Goal: Task Accomplishment & Management: Use online tool/utility

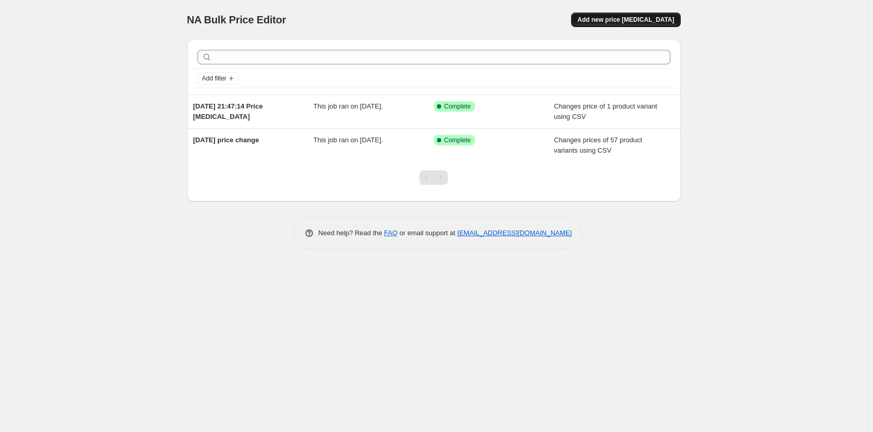
click at [633, 27] on button "Add new price [MEDICAL_DATA]" at bounding box center [625, 19] width 109 height 15
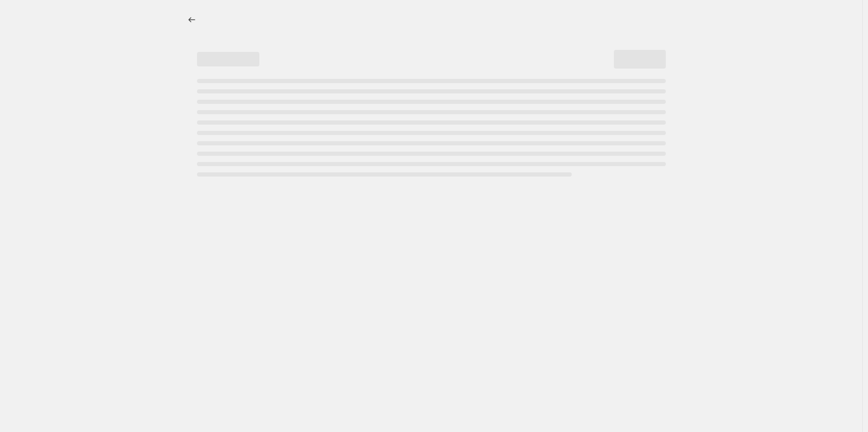
select select "percentage"
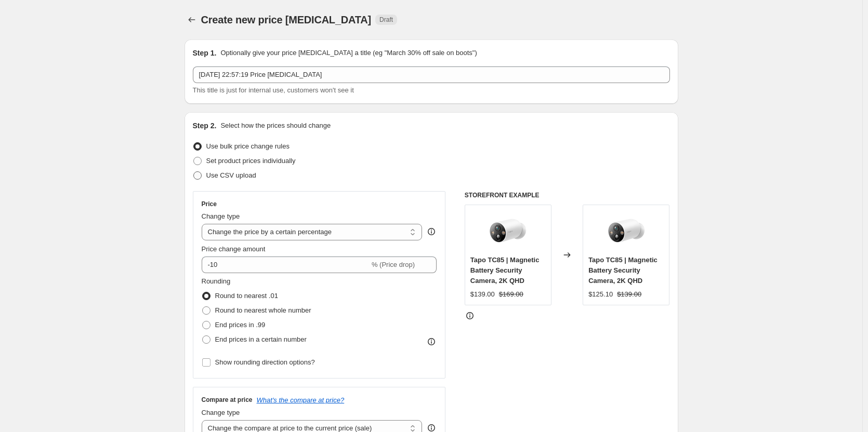
click at [220, 169] on label "Use CSV upload" at bounding box center [224, 175] width 63 height 15
click at [194, 172] on input "Use CSV upload" at bounding box center [193, 172] width 1 height 1
radio input "true"
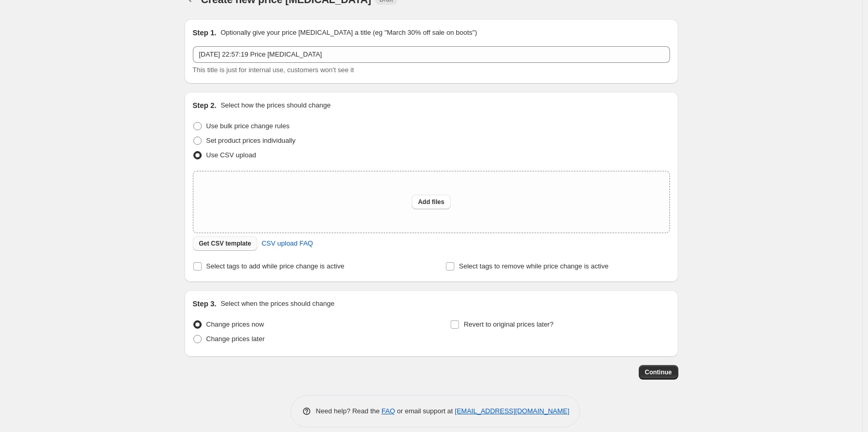
scroll to position [31, 0]
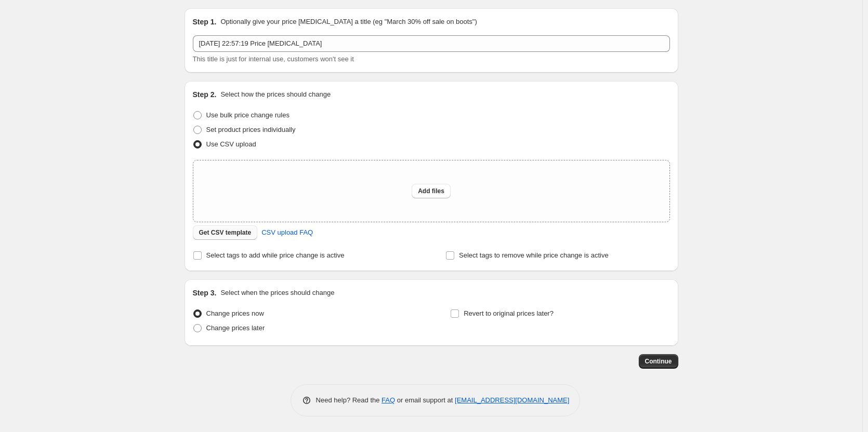
click at [226, 230] on span "Get CSV template" at bounding box center [225, 233] width 52 height 8
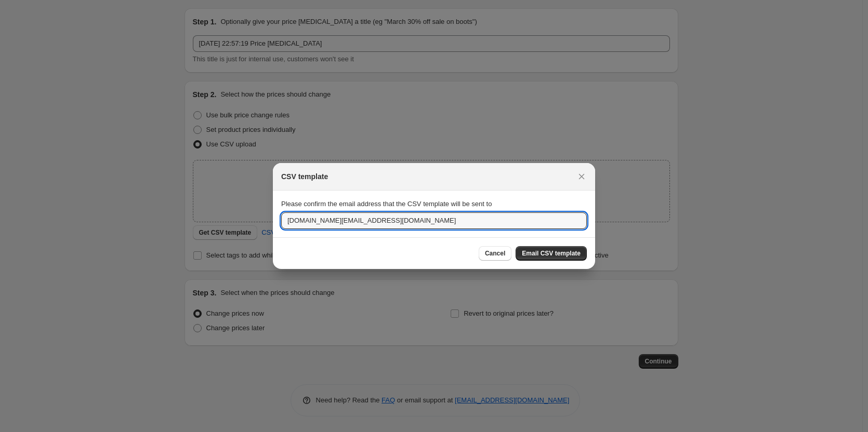
drag, startPoint x: 332, startPoint y: 221, endPoint x: 256, endPoint y: 219, distance: 75.9
click at [256, 432] on div "CSV template Please confirm the email address that the CSV template will be sen…" at bounding box center [434, 432] width 868 height 0
click at [384, 218] on input "warren.cao@tp-link.com" at bounding box center [434, 221] width 306 height 17
type input "warren.cao@tp-link.com"
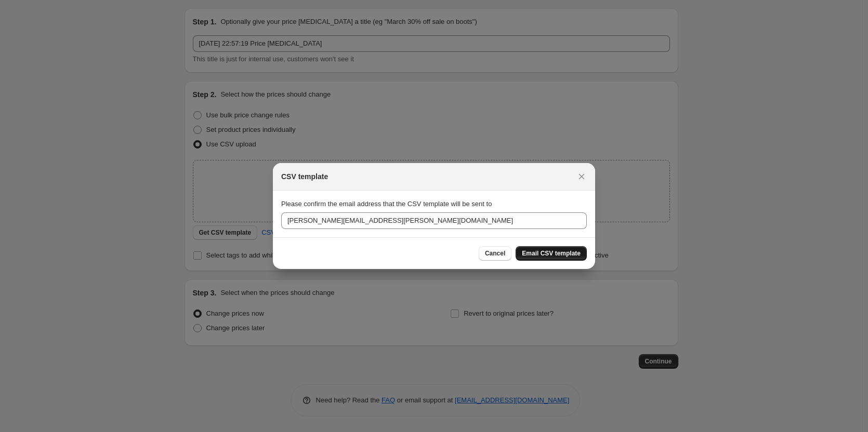
click at [558, 260] on button "Email CSV template" at bounding box center [551, 253] width 71 height 15
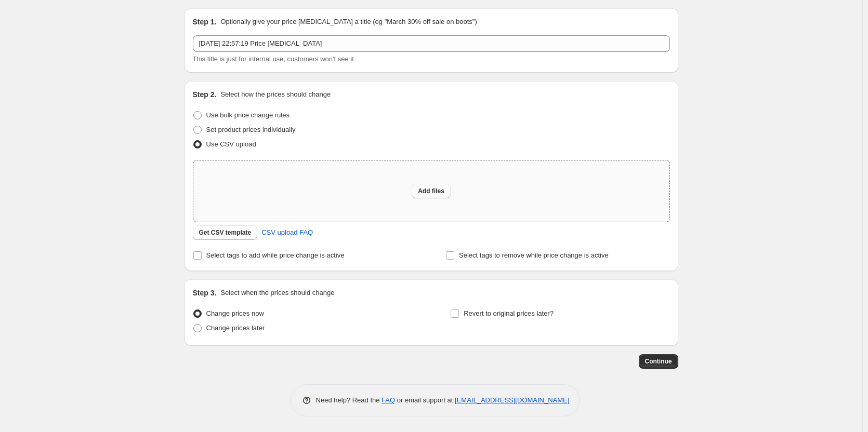
click at [436, 194] on span "Add files" at bounding box center [431, 191] width 27 height 8
type input "C:\fakepath\8.28晚调价.csv"
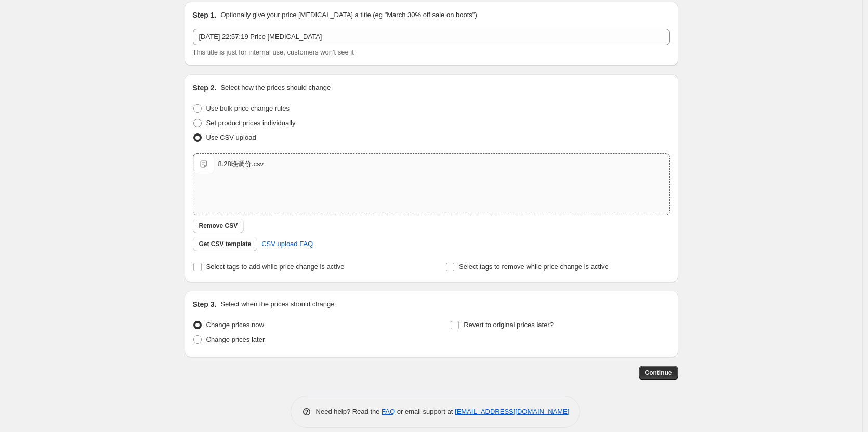
scroll to position [49, 0]
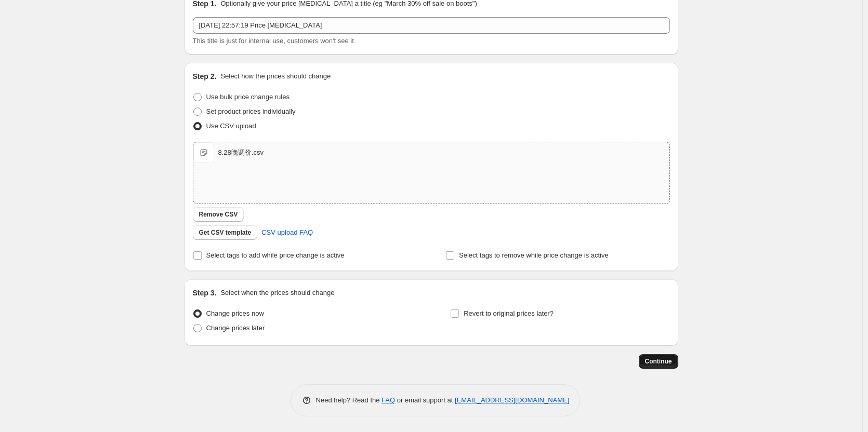
click at [666, 364] on span "Continue" at bounding box center [658, 362] width 27 height 8
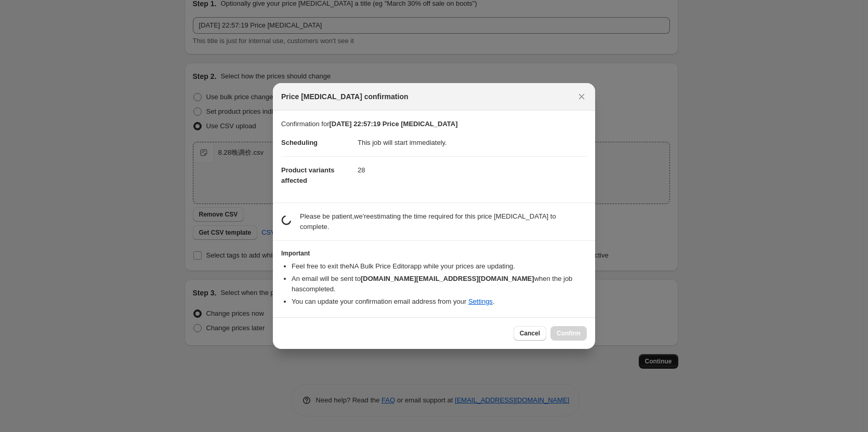
scroll to position [0, 0]
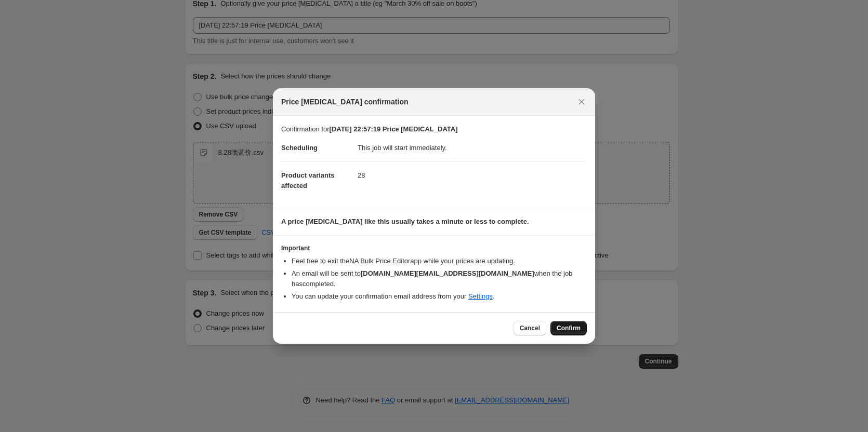
click at [563, 326] on span "Confirm" at bounding box center [569, 328] width 24 height 8
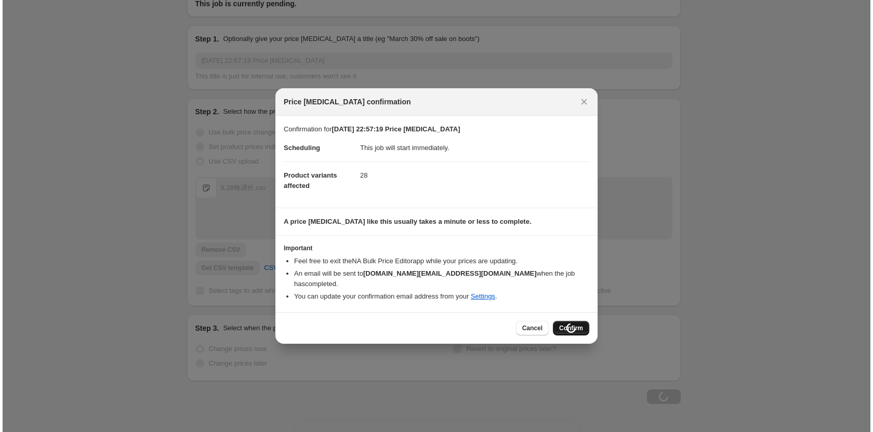
scroll to position [85, 0]
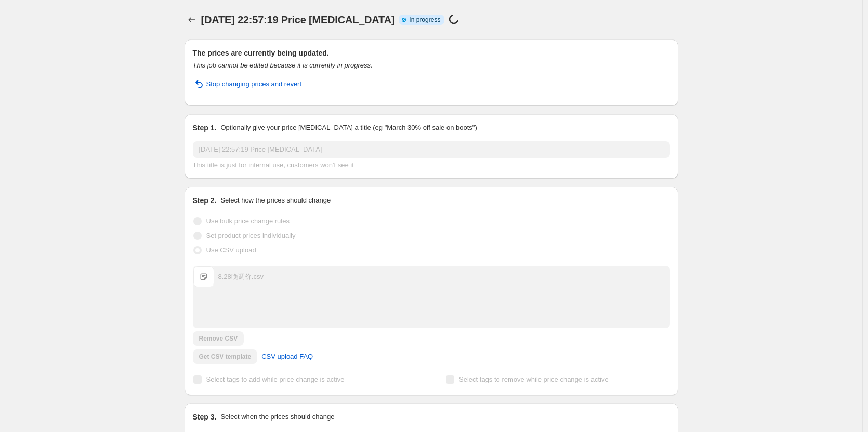
click at [412, 19] on span "In progress" at bounding box center [424, 20] width 31 height 8
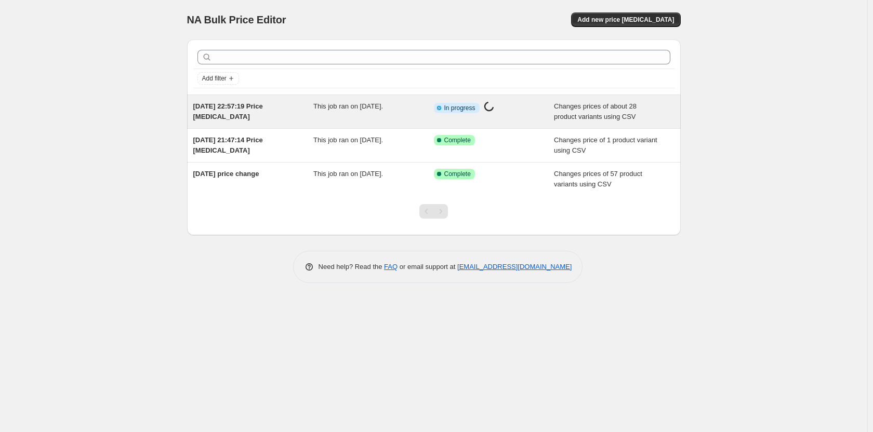
click at [503, 122] on div "28 Aug 2025, 22:57:19 Price change job This job ran on 28 August 2025. Info Par…" at bounding box center [434, 111] width 494 height 33
click at [567, 116] on span "Changes prices of about 28 product variants using CSV" at bounding box center [595, 111] width 83 height 18
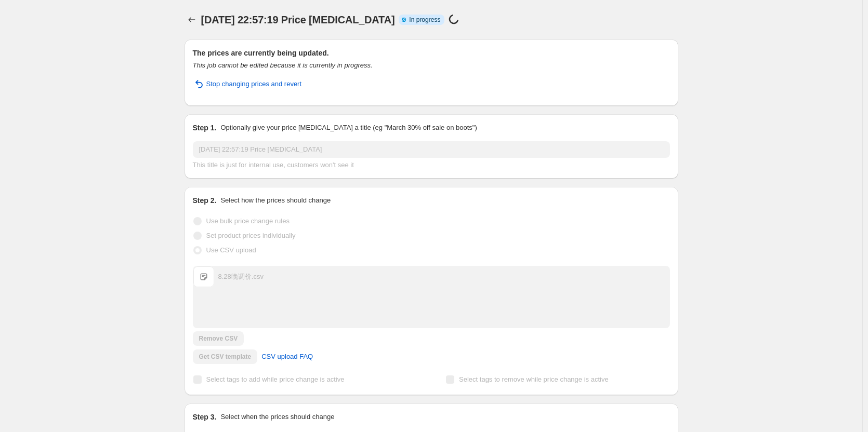
click at [412, 24] on div "Info Partially complete In progress Price change job in progress..." at bounding box center [431, 20] width 64 height 12
click at [412, 24] on span "Info Partially complete In progress" at bounding box center [422, 20] width 46 height 10
click at [259, 89] on button "Stop changing prices and revert" at bounding box center [248, 84] width 122 height 17
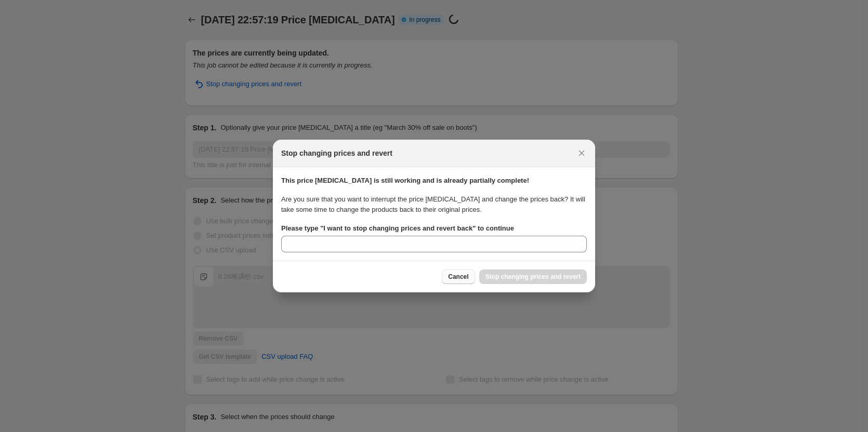
click at [465, 272] on button "Cancel" at bounding box center [458, 277] width 33 height 15
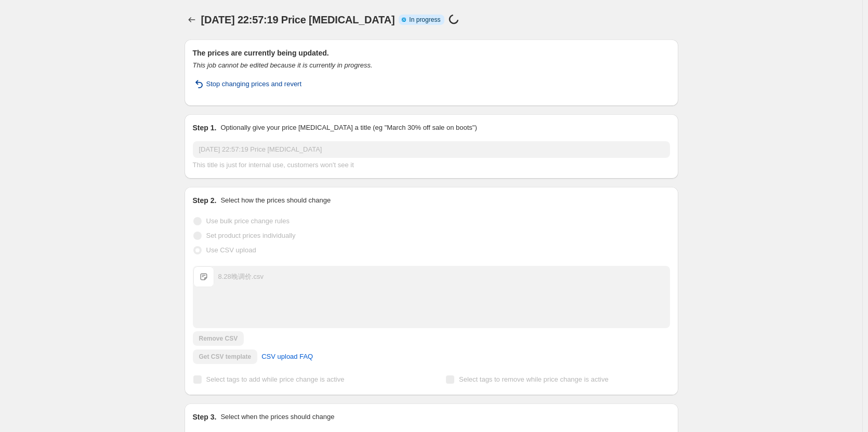
click at [258, 86] on span "Stop changing prices and revert" at bounding box center [254, 84] width 96 height 10
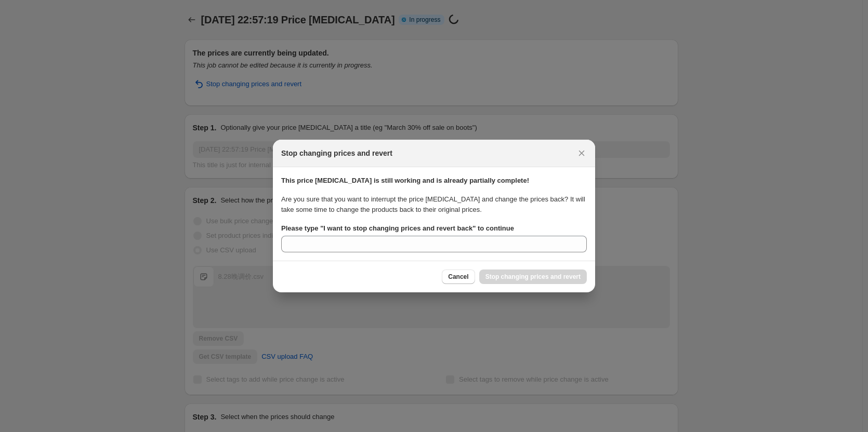
click at [454, 228] on b "Please type " I want to stop changing prices and revert back " to continue" at bounding box center [397, 229] width 233 height 8
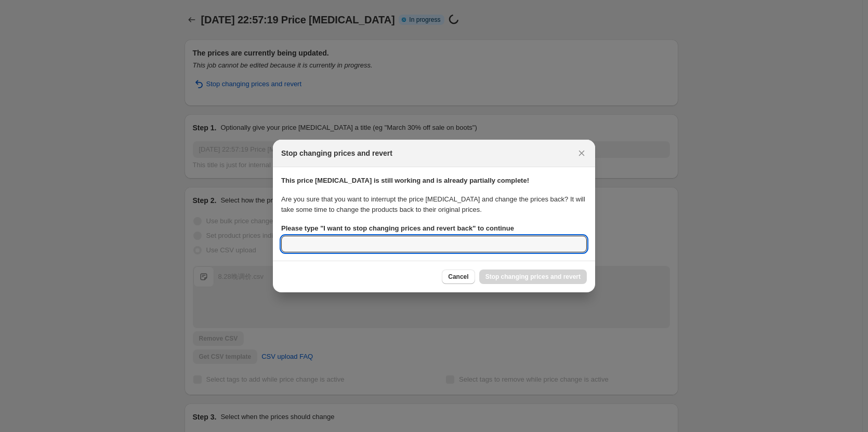
click at [454, 236] on input "Please type " I want to stop changing prices and revert back " to continue" at bounding box center [434, 244] width 306 height 17
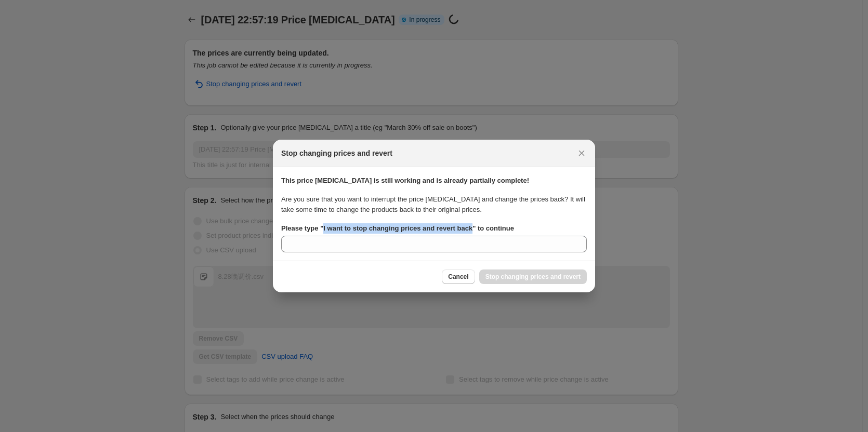
drag, startPoint x: 469, startPoint y: 227, endPoint x: 323, endPoint y: 228, distance: 145.5
click at [323, 228] on b "Please type " I want to stop changing prices and revert back " to continue" at bounding box center [397, 229] width 233 height 8
copy b "I want to stop changing prices and revert back"
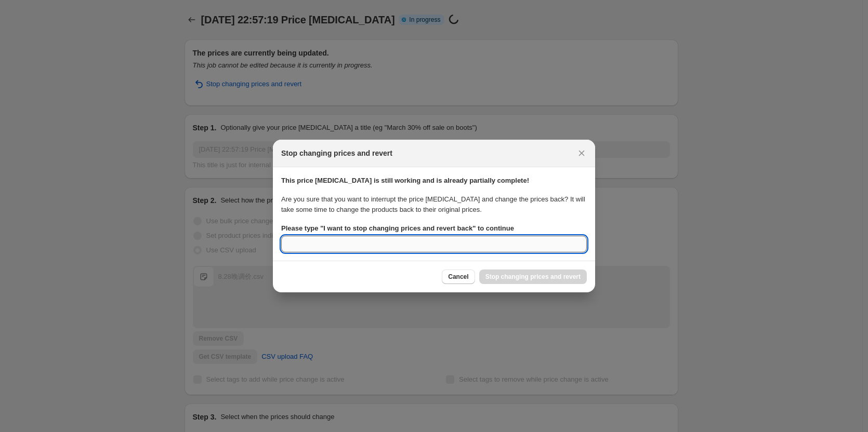
click at [352, 246] on input "Please type " I want to stop changing prices and revert back " to continue" at bounding box center [434, 244] width 306 height 17
paste input "I want to stop changing prices and revert back"
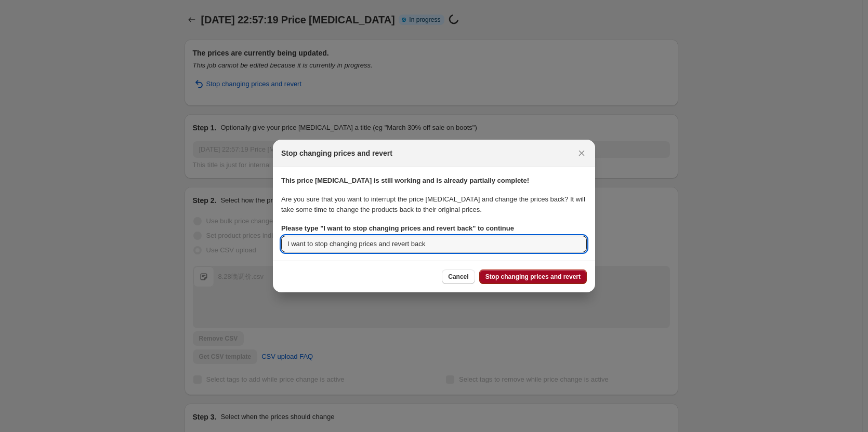
type input "I want to stop changing prices and revert back"
click at [532, 281] on span "Stop changing prices and revert" at bounding box center [532, 277] width 95 height 8
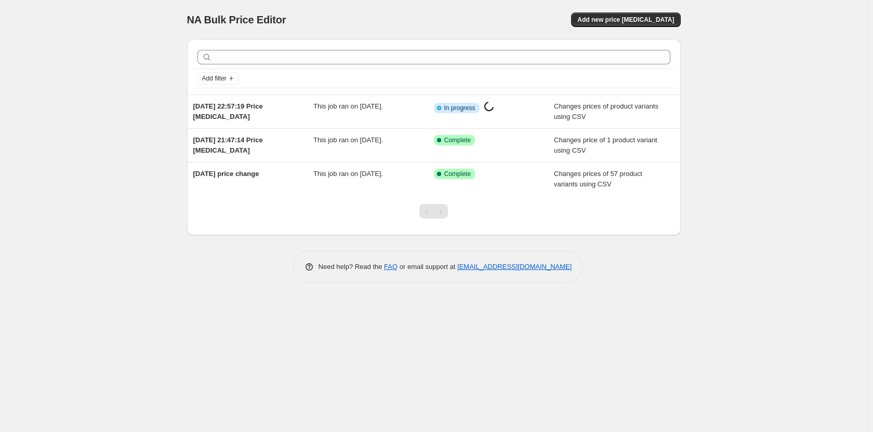
click at [786, 124] on div "NA Bulk Price Editor. This page is ready NA Bulk Price Editor Add new price [ME…" at bounding box center [433, 216] width 867 height 432
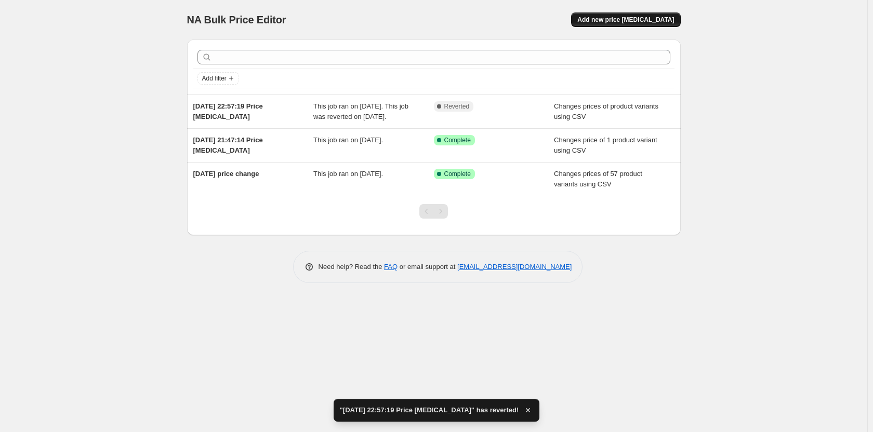
click at [634, 22] on span "Add new price [MEDICAL_DATA]" at bounding box center [625, 20] width 97 height 8
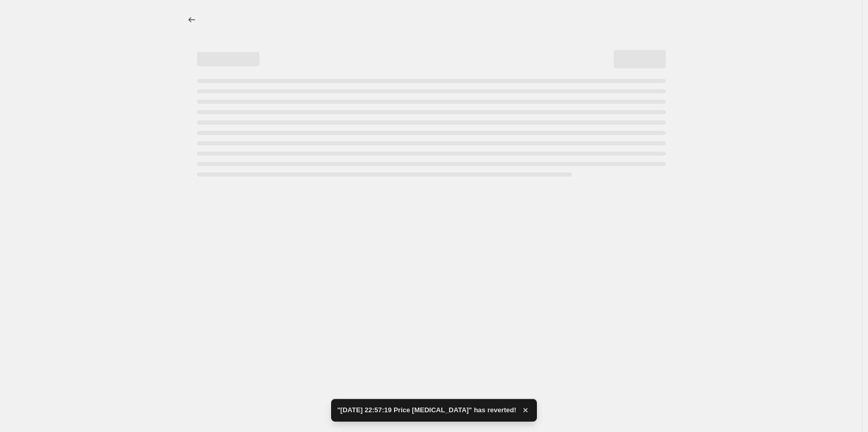
select select "percentage"
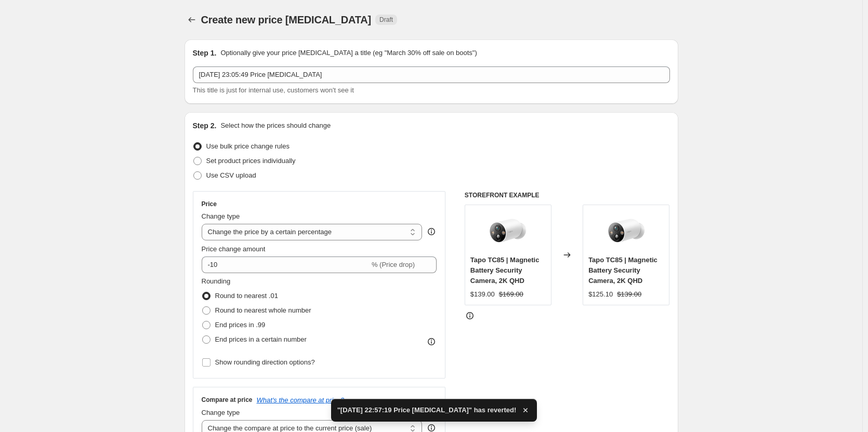
click at [258, 181] on div "Use CSV upload" at bounding box center [431, 175] width 477 height 15
click at [248, 177] on span "Use CSV upload" at bounding box center [231, 176] width 50 height 8
click at [194, 172] on input "Use CSV upload" at bounding box center [193, 172] width 1 height 1
radio input "true"
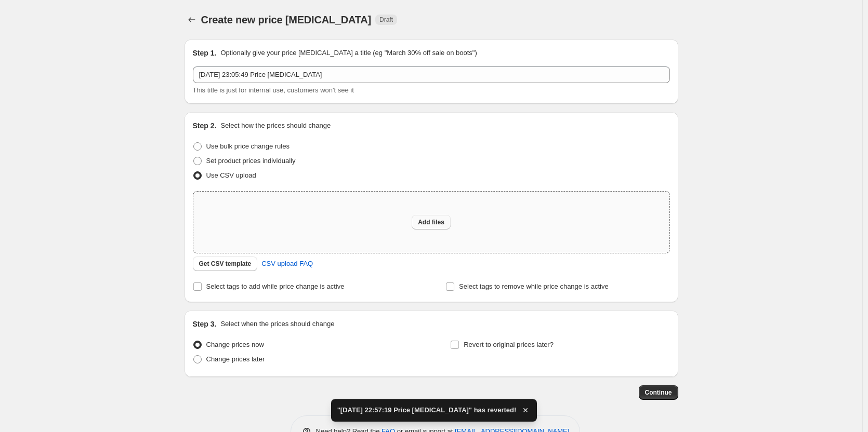
click at [416, 225] on button "Add files" at bounding box center [431, 222] width 39 height 15
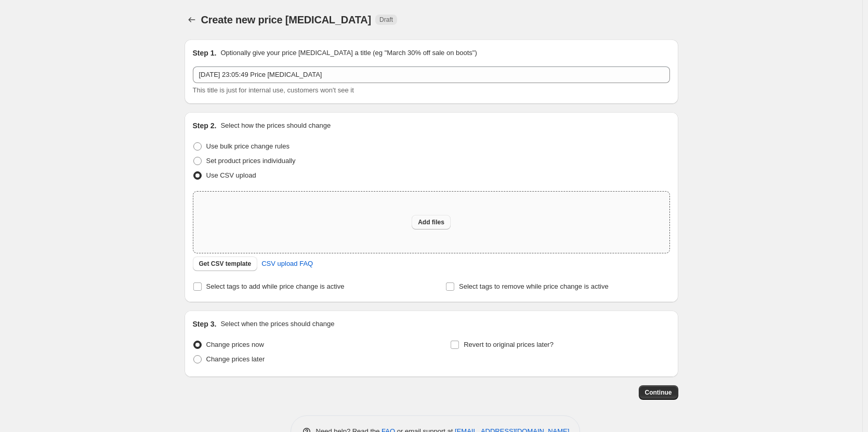
type input "C:\fakepath\8.28晚调价.csv"
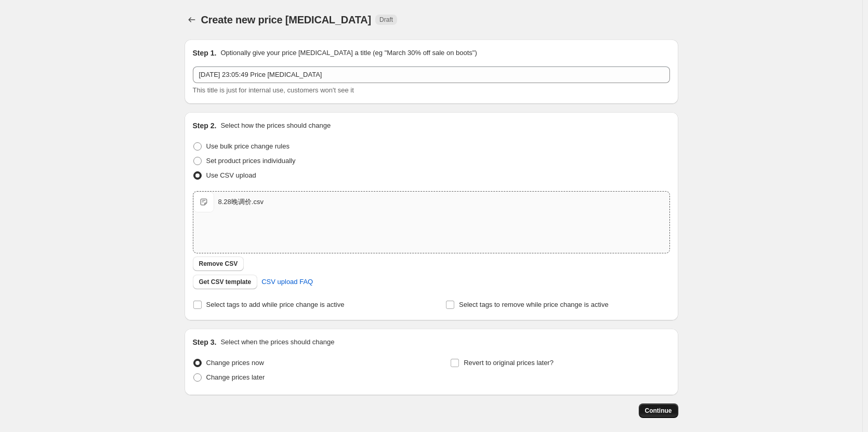
click at [662, 415] on span "Continue" at bounding box center [658, 411] width 27 height 8
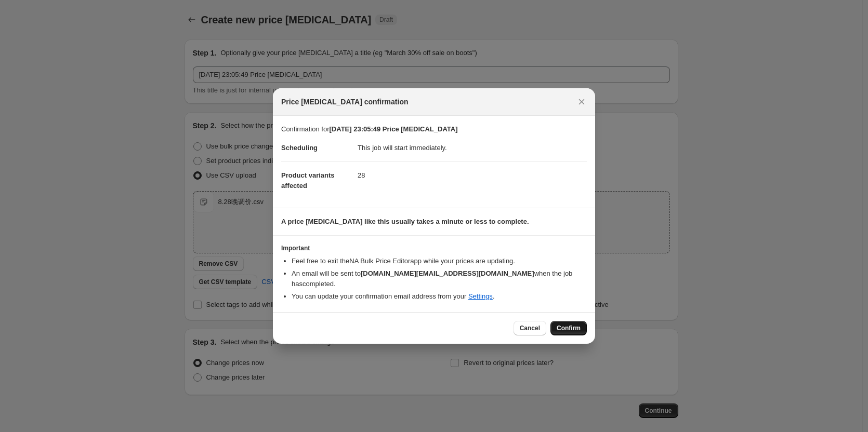
click at [569, 324] on span "Confirm" at bounding box center [569, 328] width 24 height 8
